Goal: Task Accomplishment & Management: Complete application form

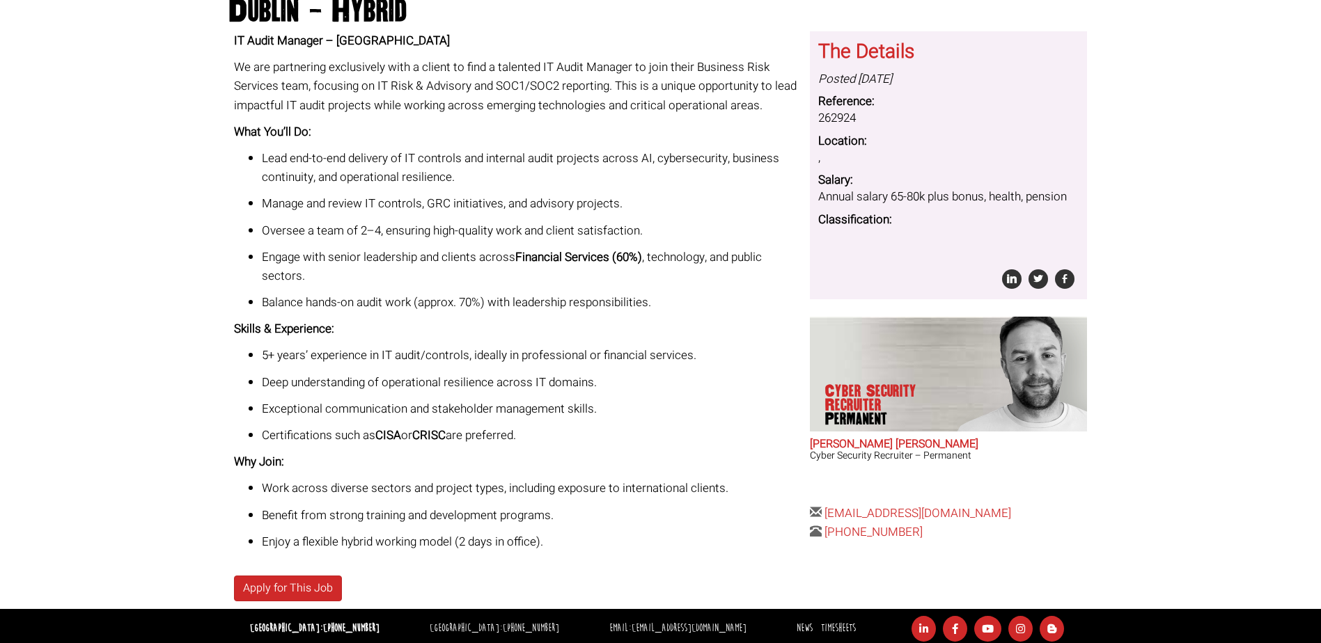
scroll to position [182, 0]
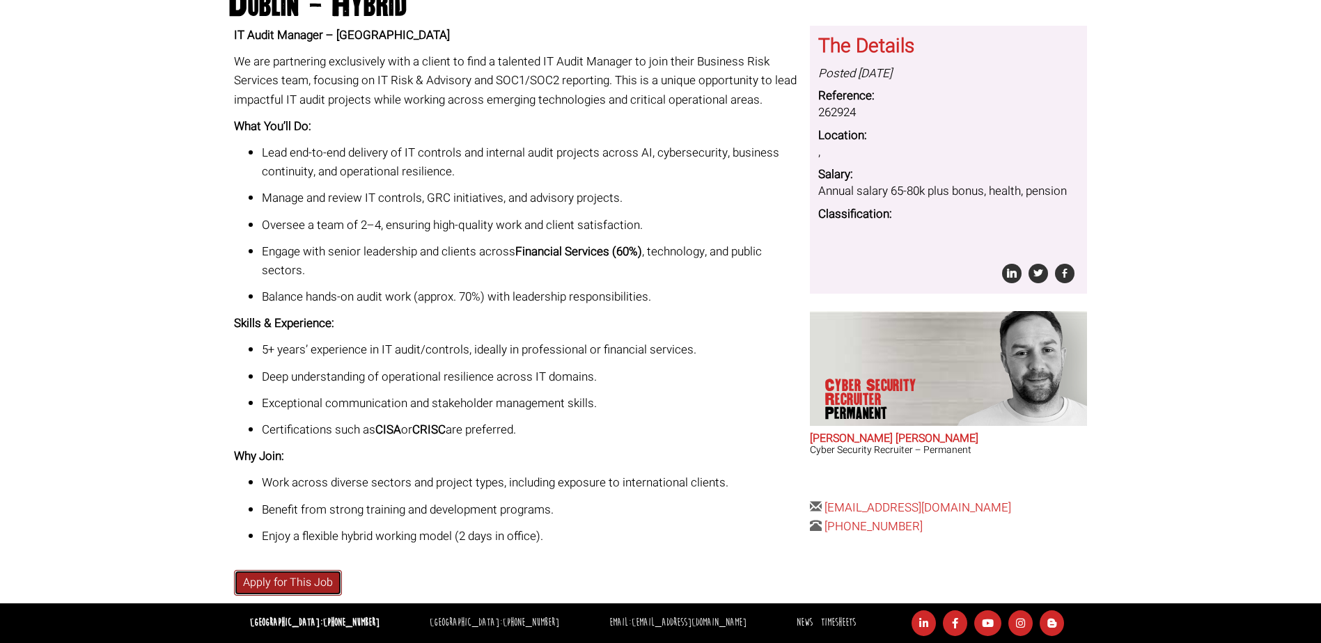
click at [297, 577] on link "Apply for This Job" at bounding box center [288, 583] width 108 height 26
click at [170, 291] on body "[GEOGRAPHIC_DATA]: [PHONE_NUMBER] [GEOGRAPHIC_DATA]: [PHONE_NUMBER] [GEOGRAPHIC…" at bounding box center [660, 230] width 1321 height 825
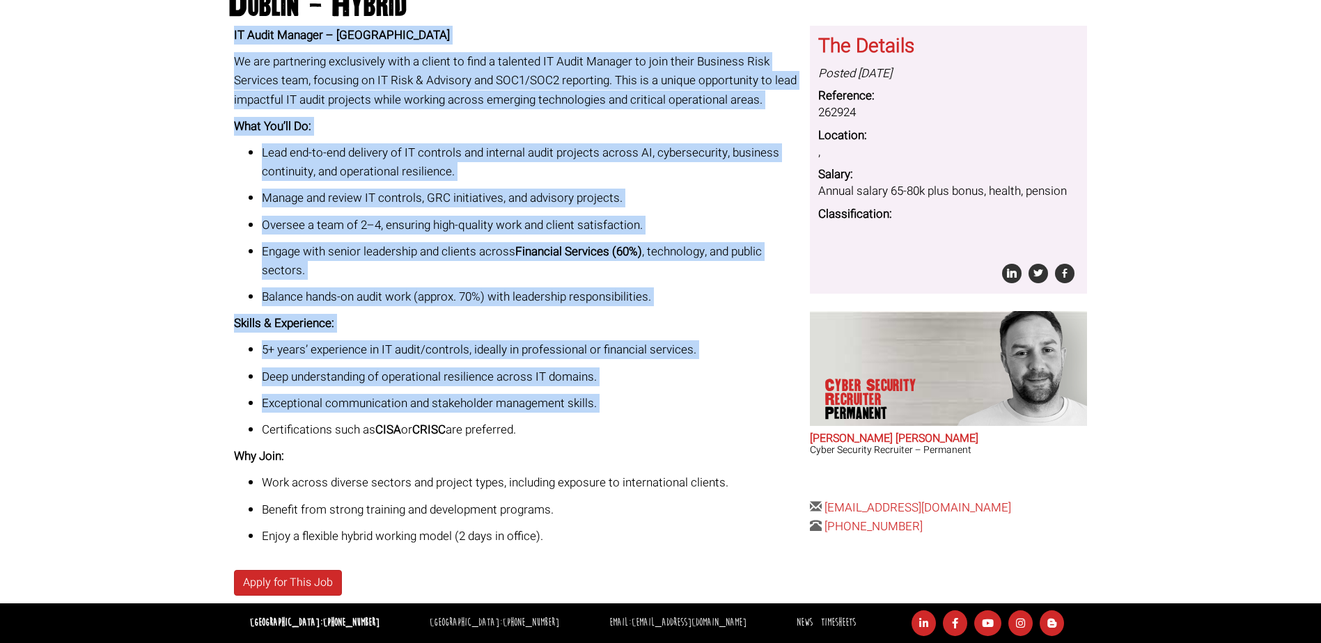
drag, startPoint x: 232, startPoint y: 214, endPoint x: 540, endPoint y: 431, distance: 376.4
click at [540, 431] on div "IT Audit Manager – Dublin We are partnering exclusively with a client to find a…" at bounding box center [517, 315] width 576 height 578
copy div "IT Audit Manager – Dublin We are partnering exclusively with a client to find a…"
click at [237, 210] on ul "Lead end-to-end delivery of IT controls and internal audit projects across AI, …" at bounding box center [516, 224] width 565 height 163
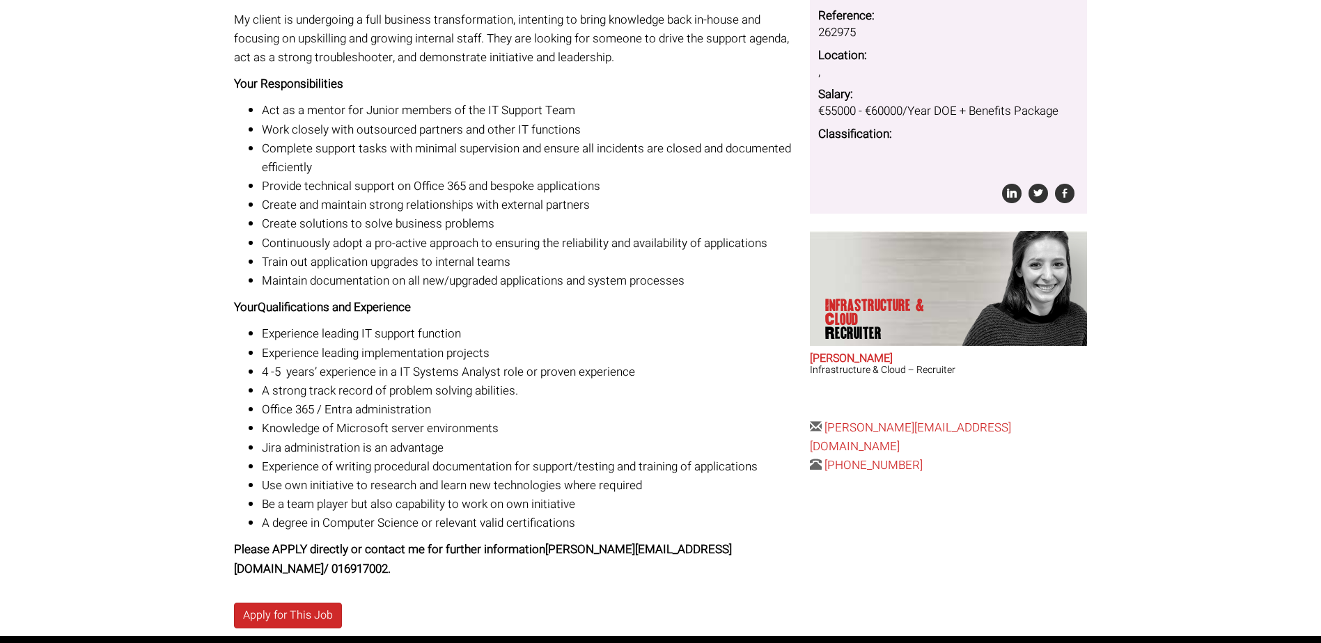
scroll to position [269, 0]
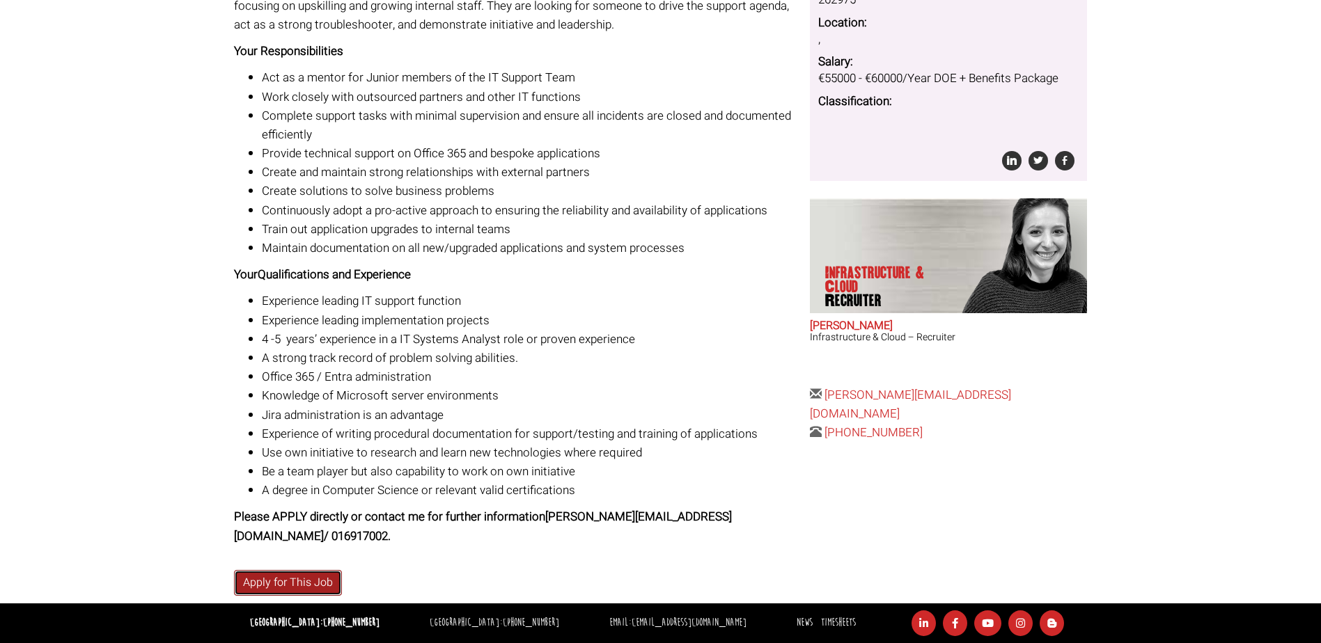
click at [297, 575] on link "Apply for This Job" at bounding box center [288, 583] width 108 height 26
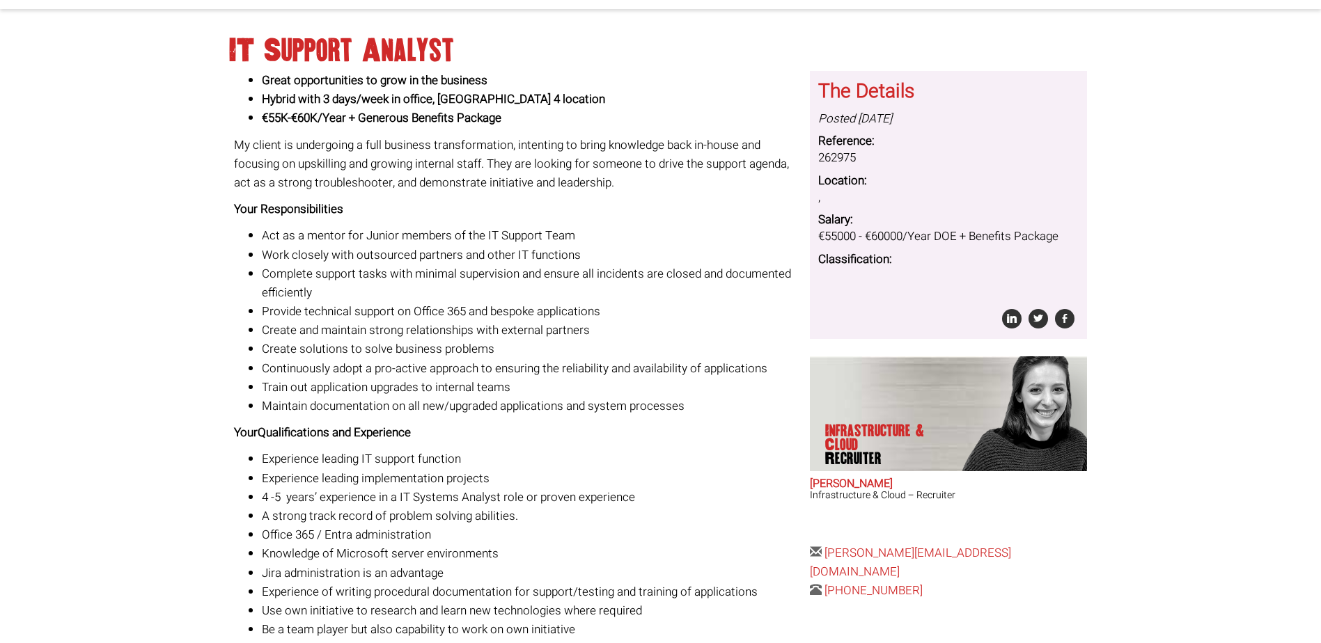
scroll to position [0, 0]
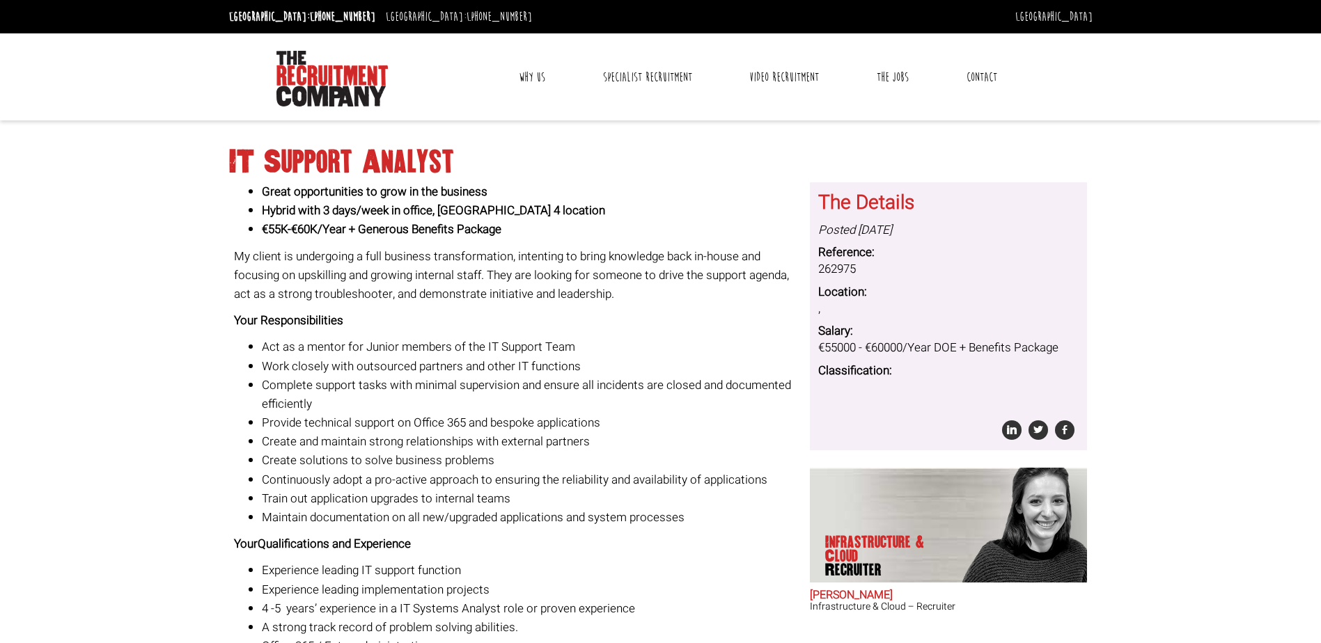
click at [198, 343] on body "[GEOGRAPHIC_DATA]: [PHONE_NUMBER] [GEOGRAPHIC_DATA]: [PHONE_NUMBER] [GEOGRAPHIC…" at bounding box center [660, 456] width 1321 height 913
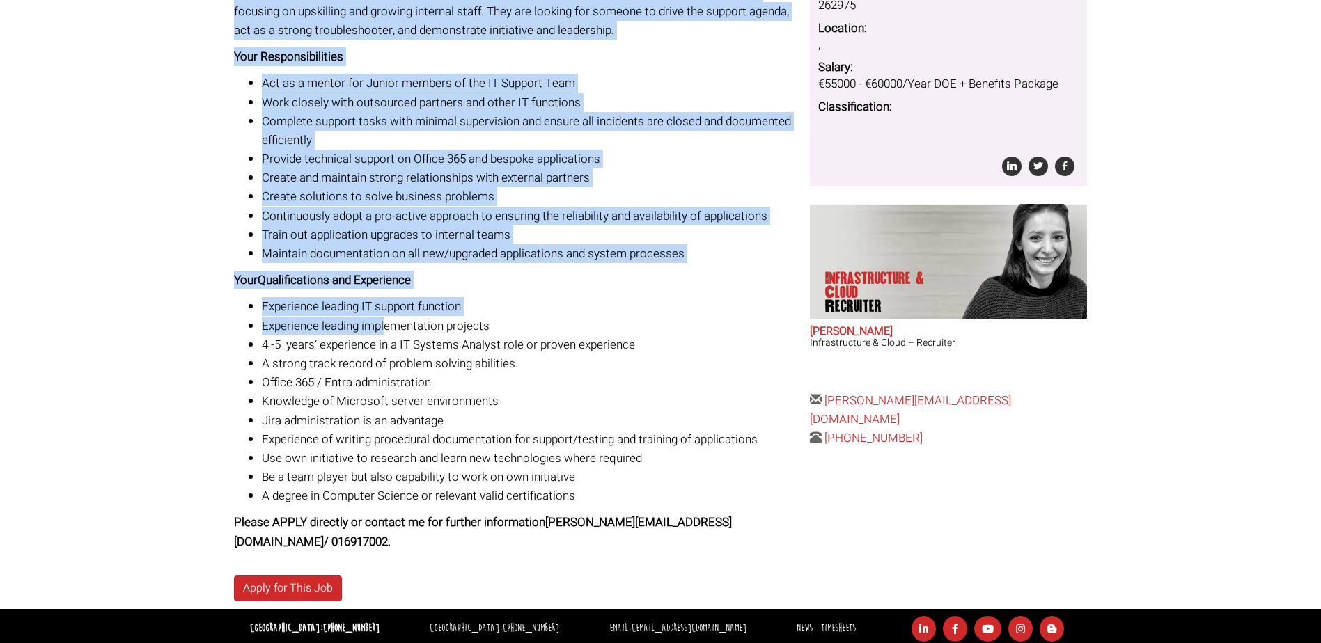
scroll to position [269, 0]
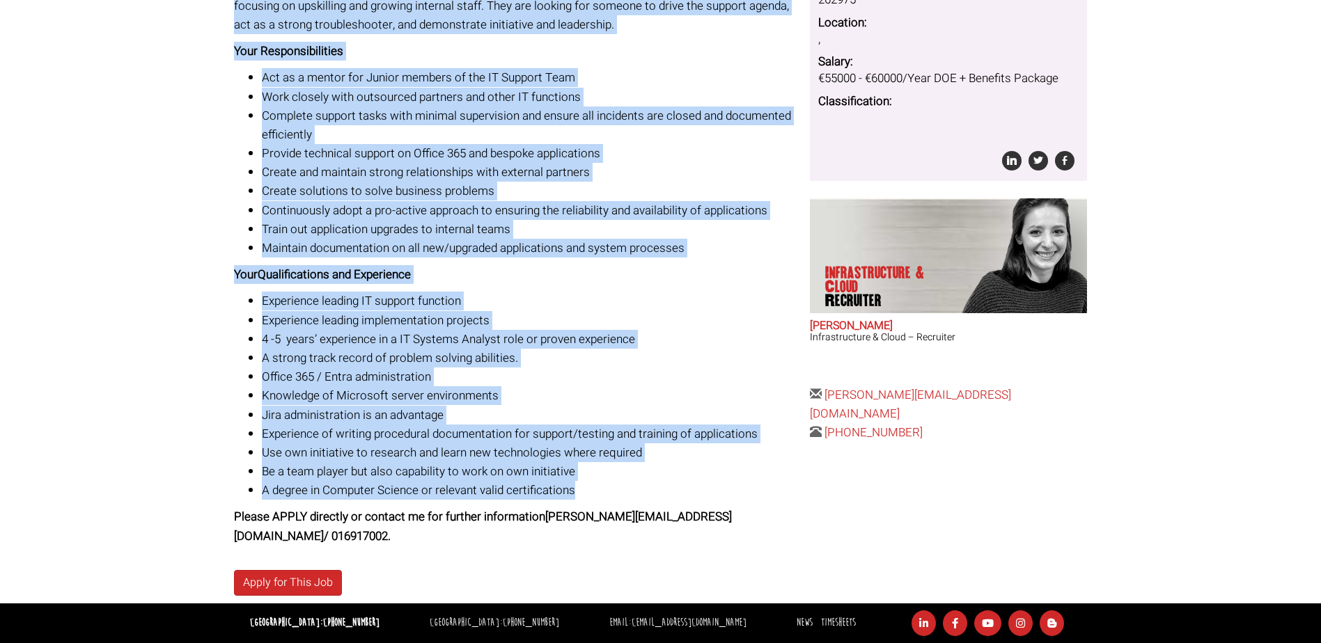
drag, startPoint x: 229, startPoint y: 162, endPoint x: 583, endPoint y: 495, distance: 486.2
click at [583, 495] on div "IT Support Analyst Great opportunities to grow in the business Hybrid with 3 da…" at bounding box center [661, 234] width 874 height 739
copy div "LO Ipsumdo Sitamet Conse adipiscingeli se doei te inc utlabore Etdolo magn 1 al…"
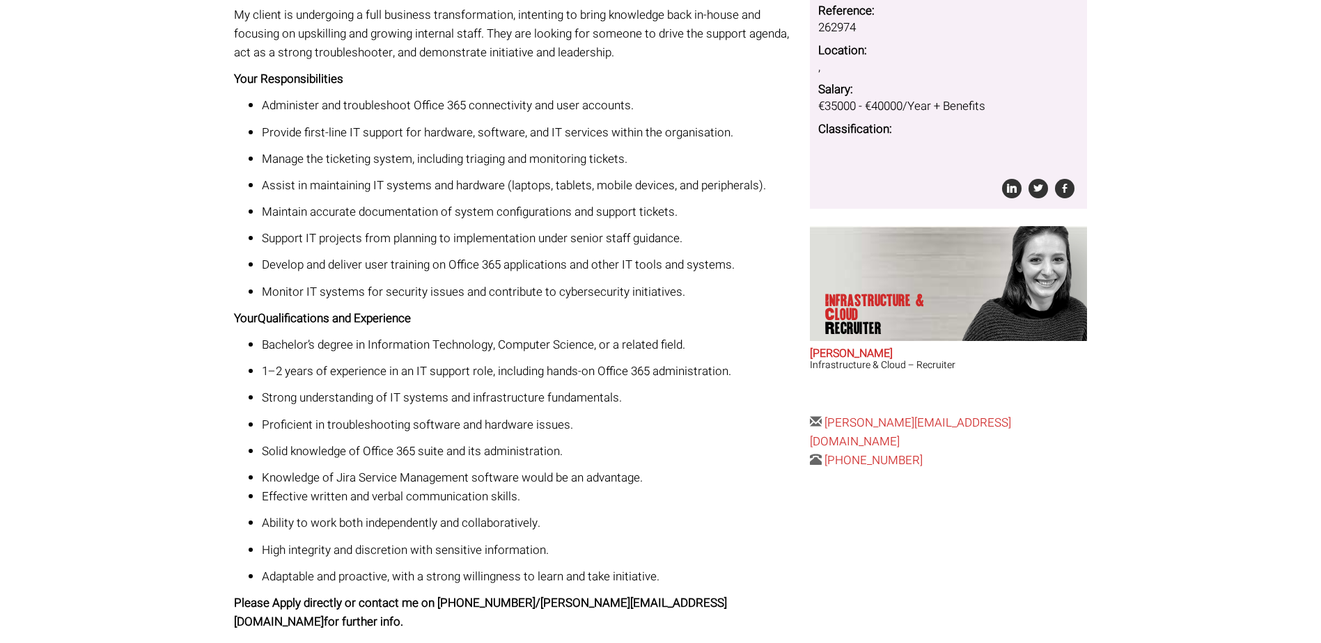
scroll to position [308, 0]
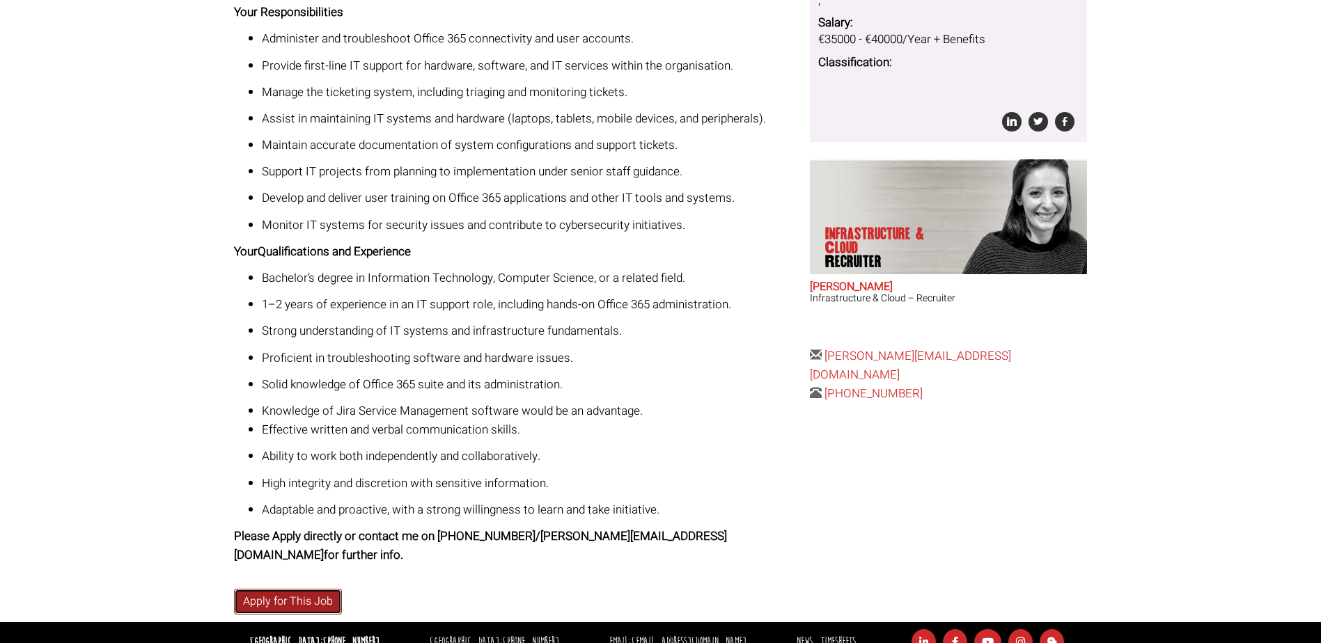
click at [279, 589] on link "Apply for This Job" at bounding box center [288, 602] width 108 height 26
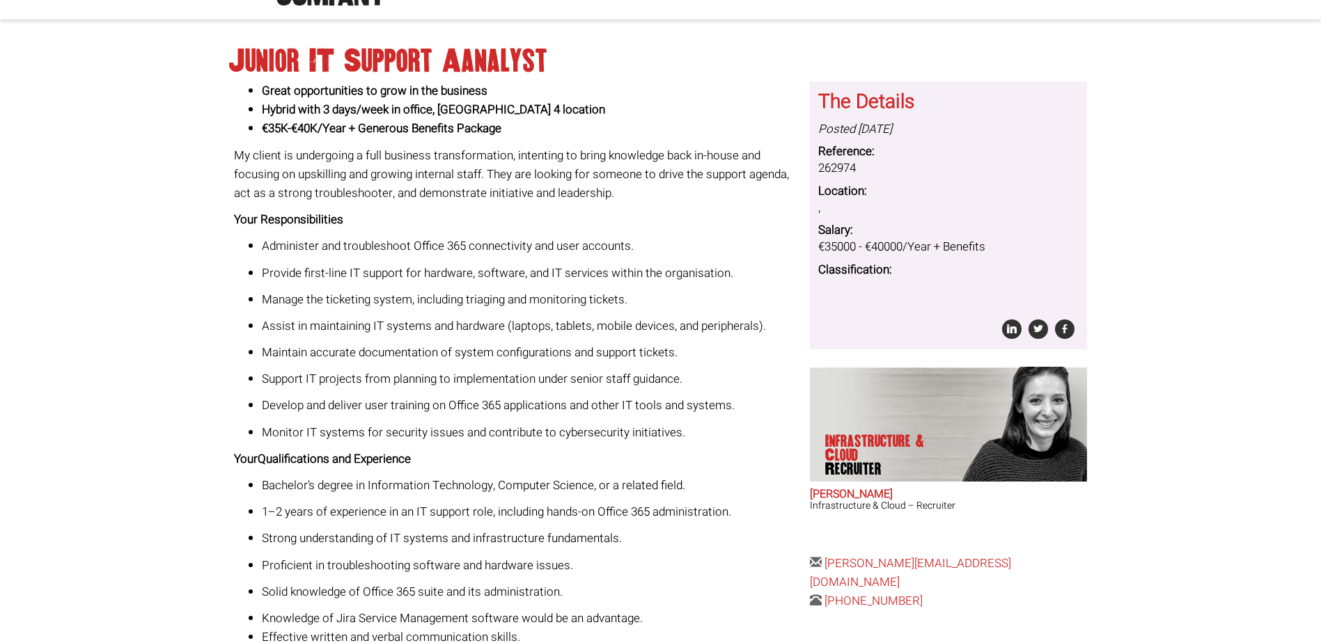
scroll to position [100, 0]
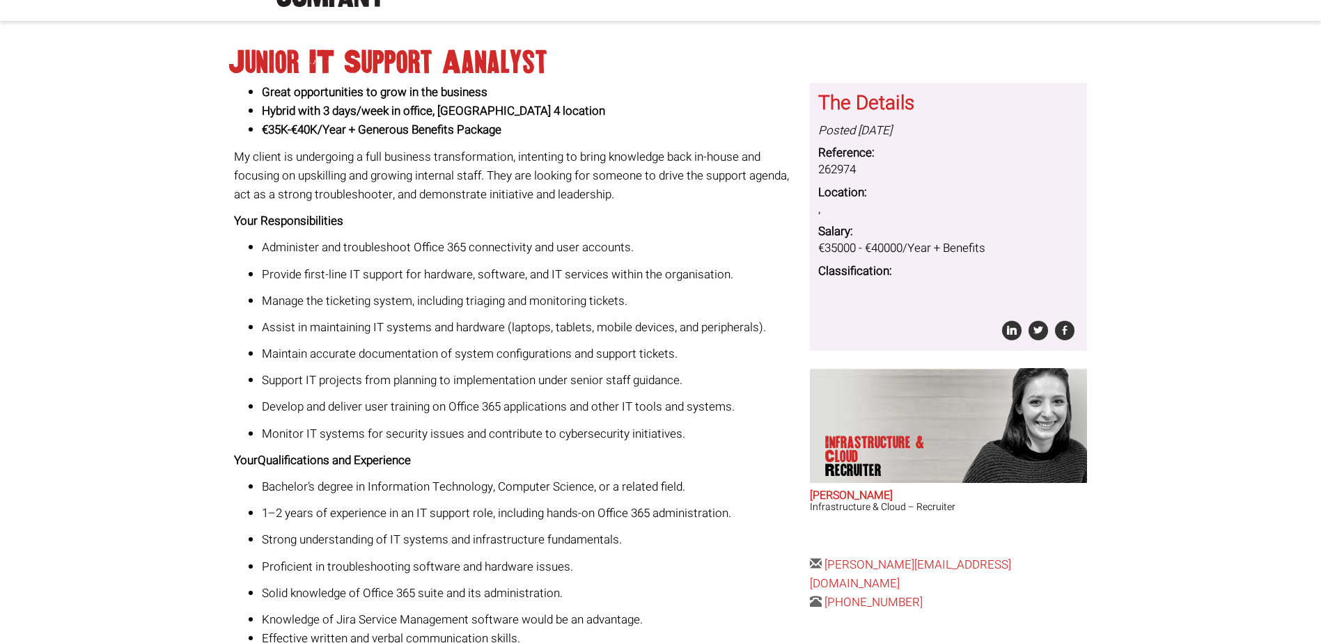
click at [179, 142] on body "[GEOGRAPHIC_DATA]: [PHONE_NUMBER] [GEOGRAPHIC_DATA]: [PHONE_NUMBER] [GEOGRAPHIC…" at bounding box center [660, 385] width 1321 height 971
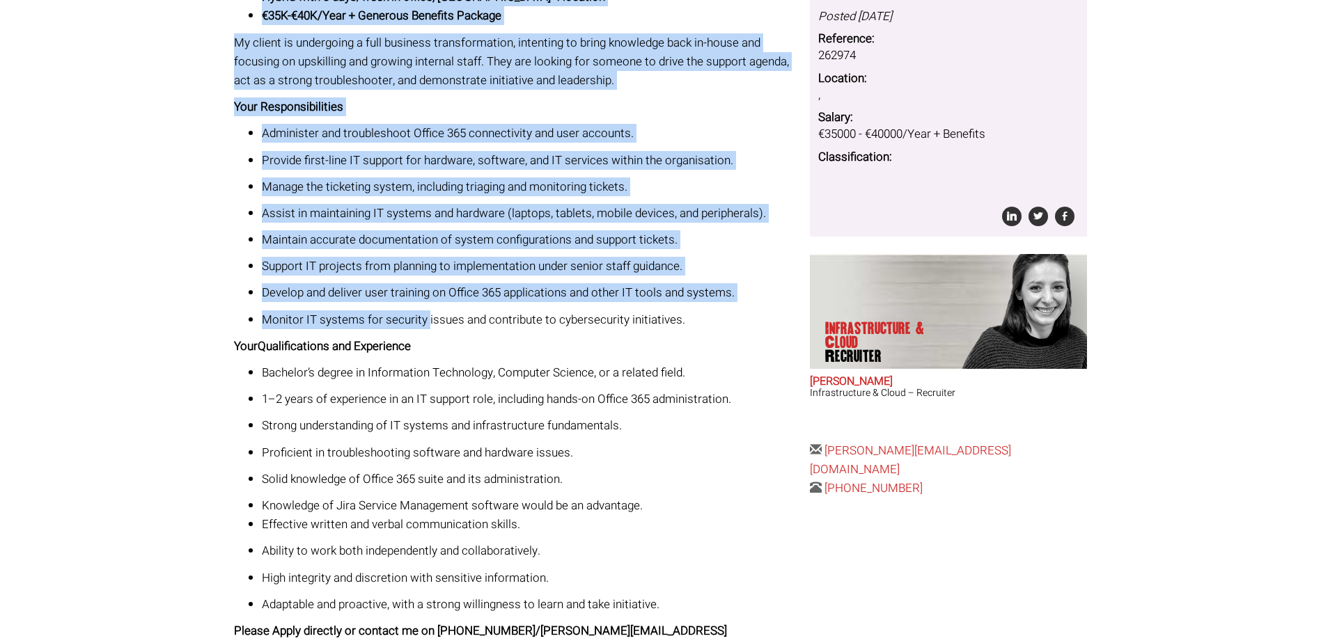
scroll to position [308, 0]
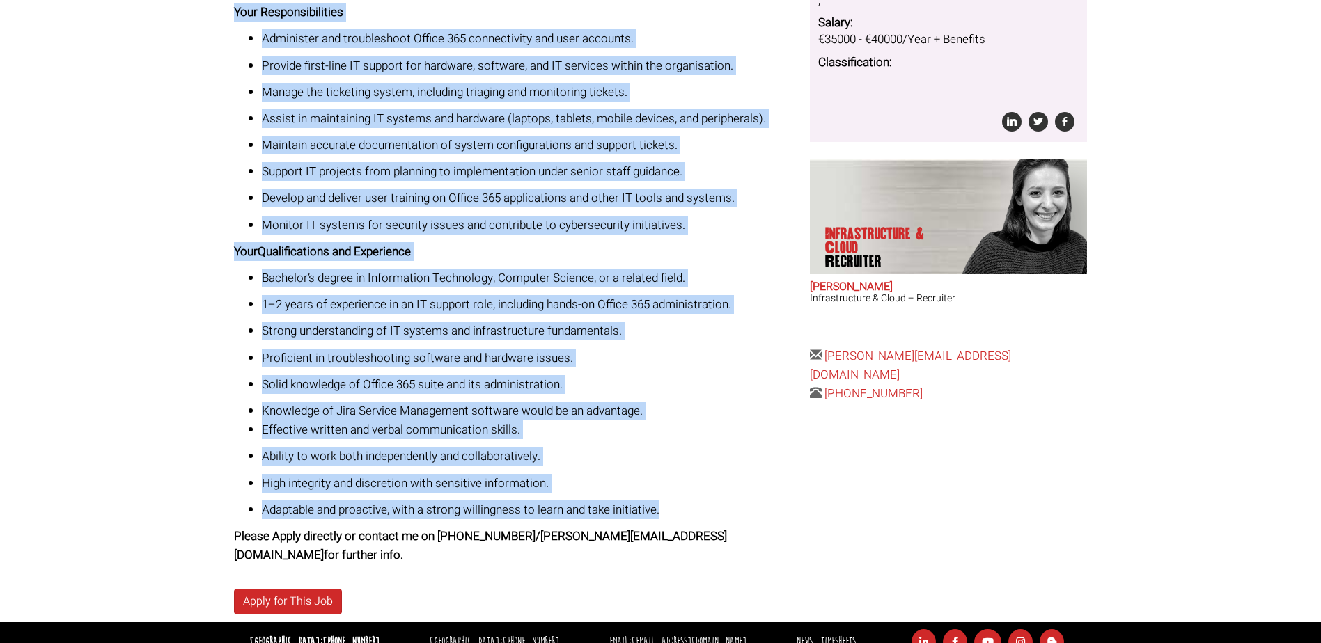
drag, startPoint x: 230, startPoint y: 60, endPoint x: 671, endPoint y: 508, distance: 628.3
click at [671, 508] on div "Junior IT Support Aanalyst Great opportunities to grow in the business Hybrid w…" at bounding box center [661, 224] width 874 height 797
copy div "Junior IT Support Aanalyst Great opportunities to grow in the business Hybrid w…"
click at [536, 145] on p "Maintain accurate documentation of system configurations and support tickets." at bounding box center [531, 145] width 538 height 19
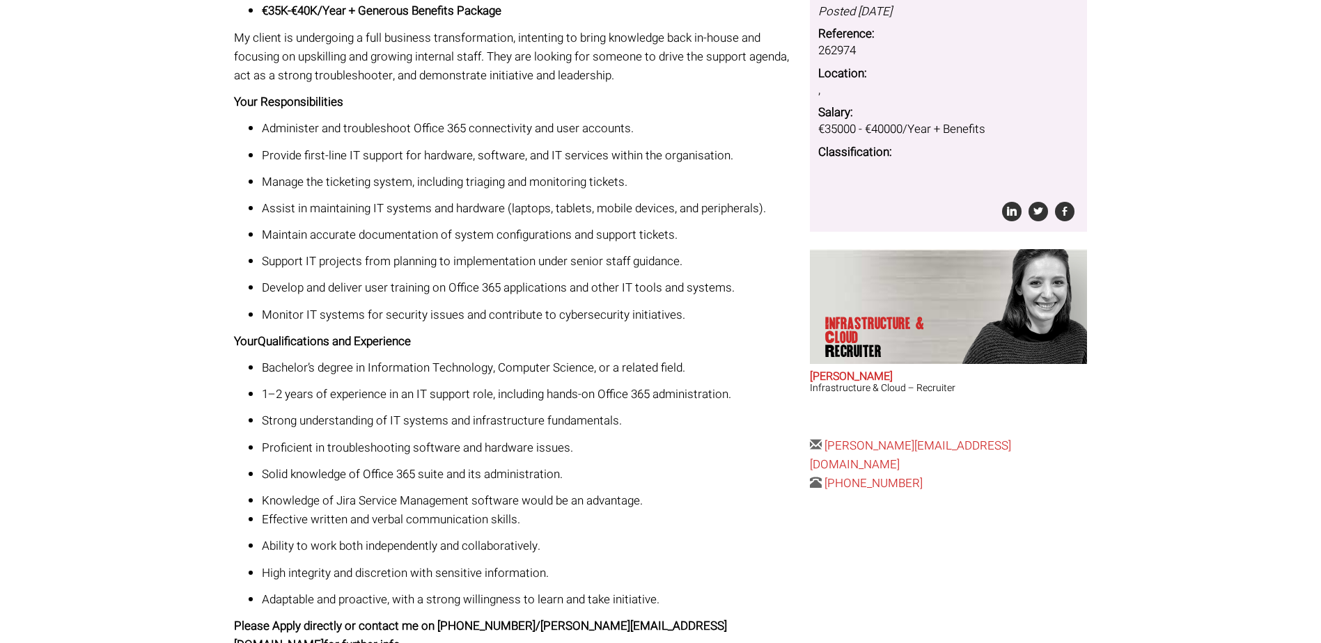
scroll to position [30, 0]
